Goal: Information Seeking & Learning: Check status

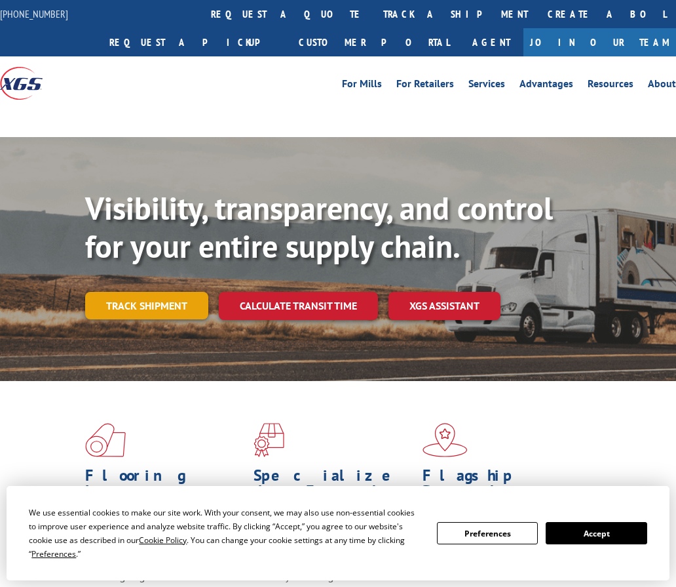
click at [125, 302] on link "Track shipment" at bounding box center [146, 306] width 123 height 28
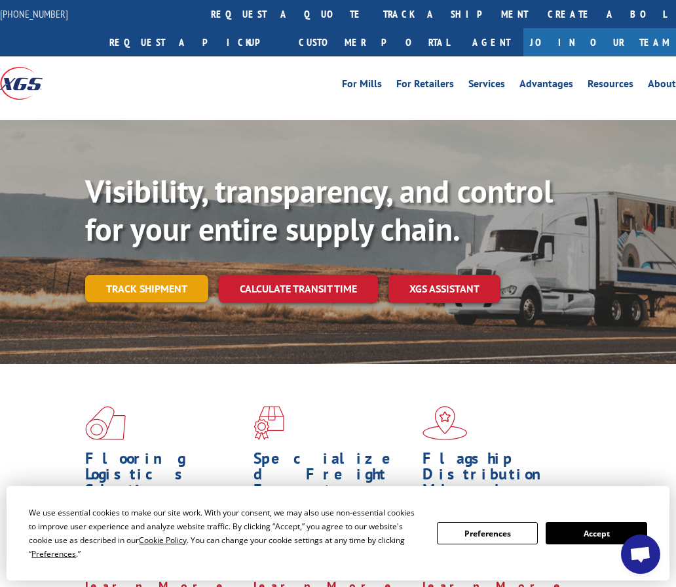
click at [132, 294] on link "Track shipment" at bounding box center [146, 289] width 123 height 28
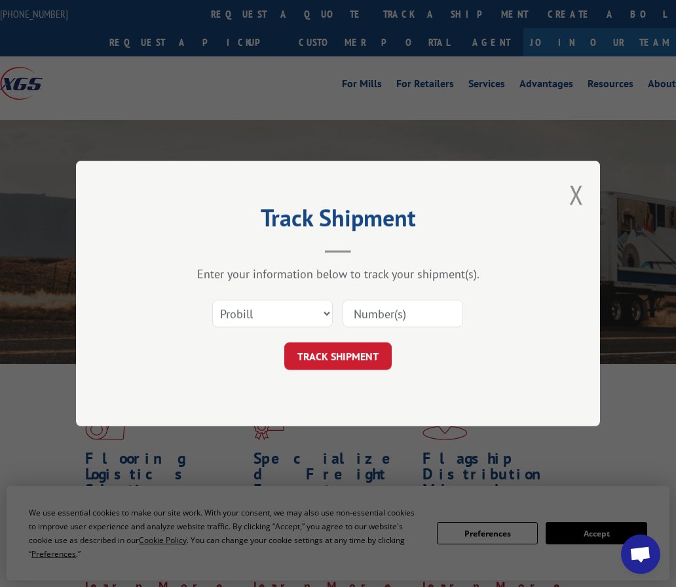
click at [437, 303] on input at bounding box center [403, 314] width 121 height 28
paste input "3377799"
type input "3377799"
drag, startPoint x: 294, startPoint y: 313, endPoint x: 290, endPoint y: 319, distance: 7.1
click at [292, 315] on select "Select category... Probill BOL PO" at bounding box center [272, 314] width 121 height 28
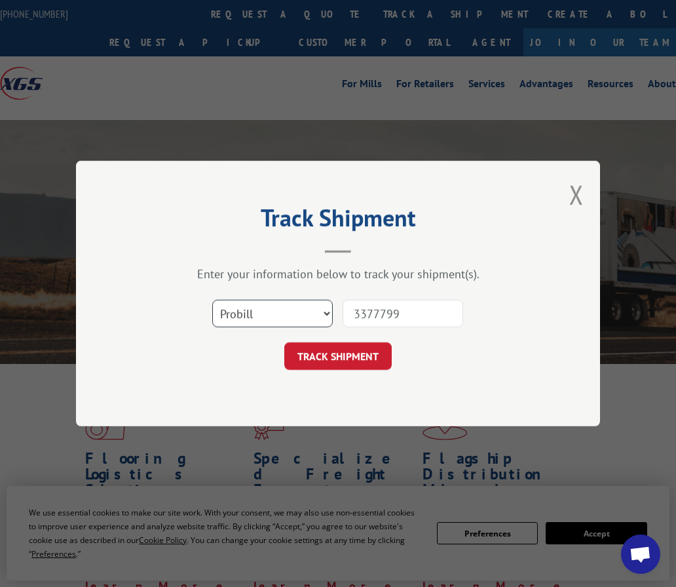
select select "bol"
click at [212, 300] on select "Select category... Probill BOL PO" at bounding box center [272, 314] width 121 height 28
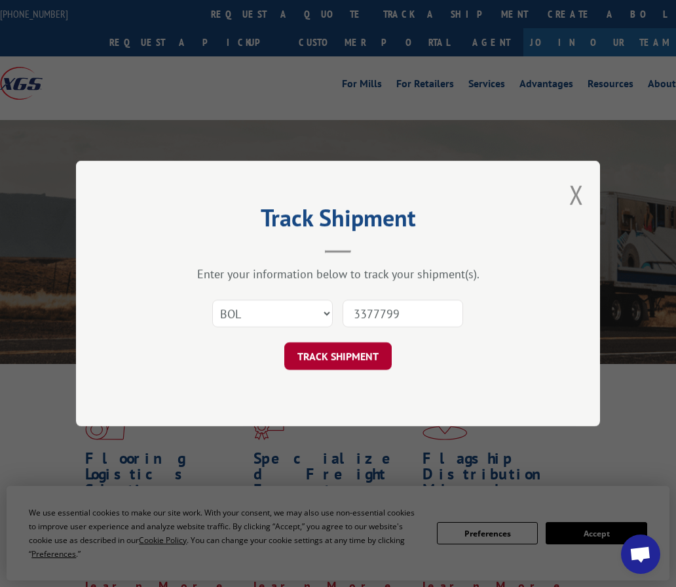
click at [350, 357] on button "TRACK SHIPMENT" at bounding box center [337, 356] width 107 height 28
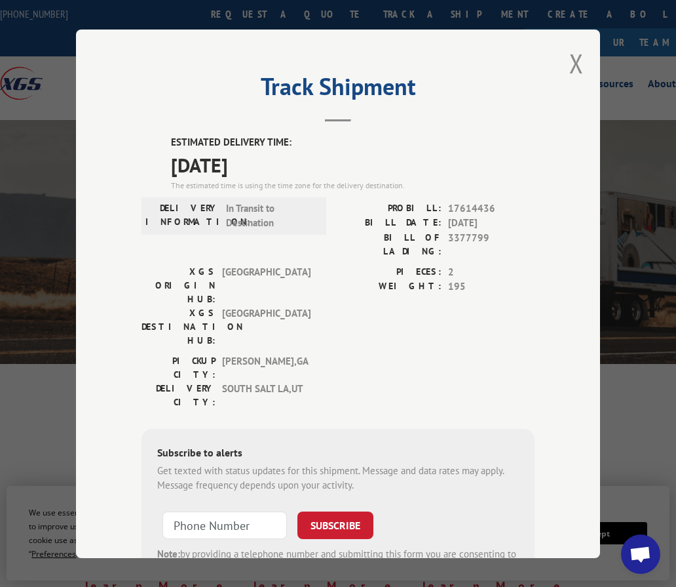
drag, startPoint x: 256, startPoint y: 92, endPoint x: 501, endPoint y: 36, distance: 251.4
click at [256, 92] on h2 "Track Shipment" at bounding box center [338, 89] width 393 height 25
